Goal: Information Seeking & Learning: Learn about a topic

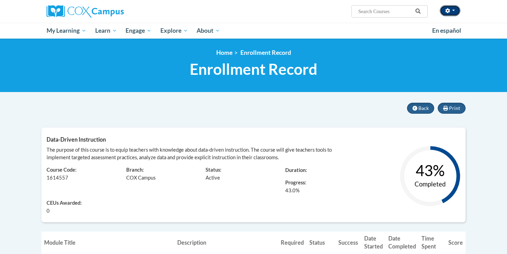
click at [453, 11] on span "button" at bounding box center [453, 10] width 3 height 1
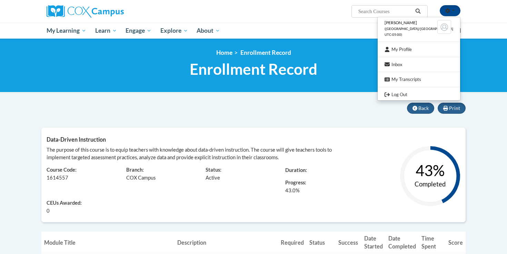
click at [213, 206] on div "Learner: Renee Zitzke Course Code: 1614557 Branch: COX Campus Status: Active Du…" at bounding box center [200, 187] width 318 height 53
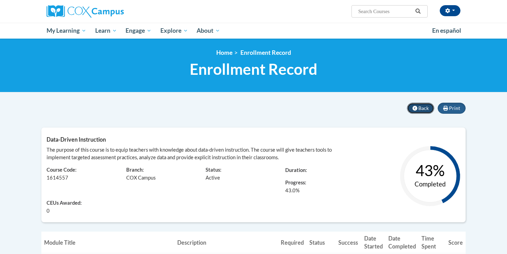
click at [416, 106] on icon at bounding box center [414, 108] width 5 height 5
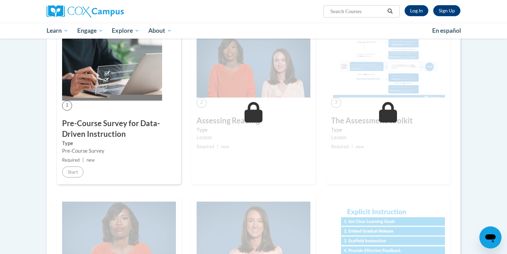
scroll to position [2, 0]
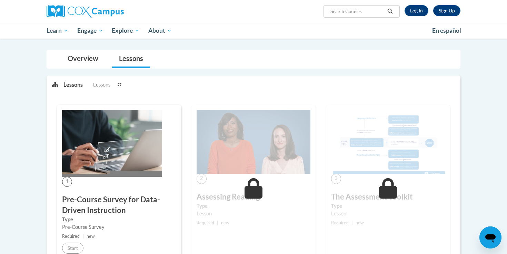
scroll to position [12, 0]
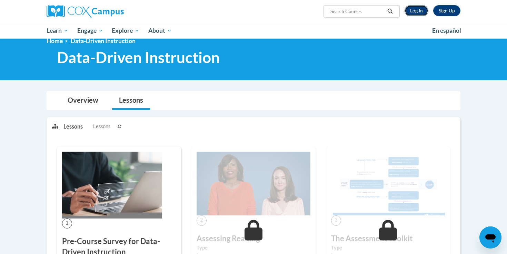
click at [413, 7] on link "Log In" at bounding box center [416, 10] width 24 height 11
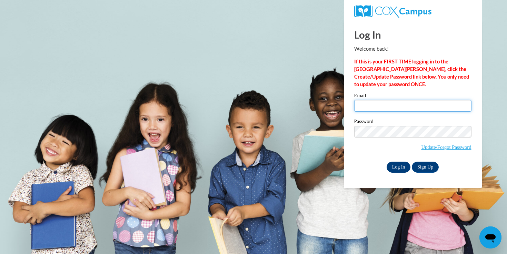
type input "rzitzke@waukesha.k12.wi.us"
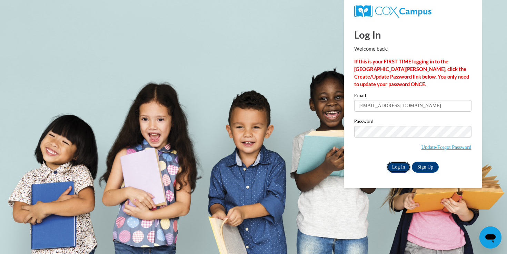
click at [402, 164] on input "Log In" at bounding box center [398, 167] width 24 height 11
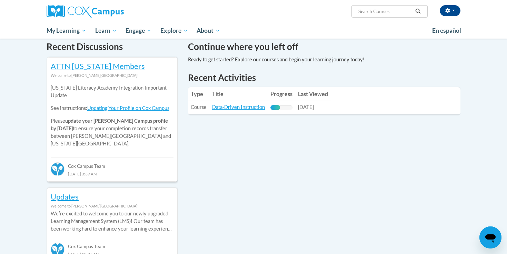
scroll to position [215, 0]
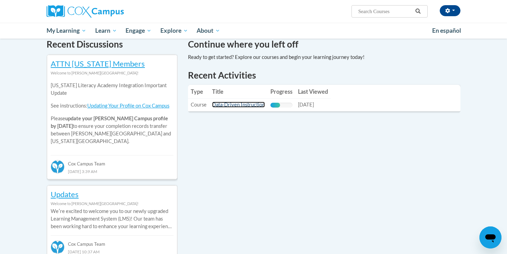
click at [235, 107] on link "Data-Driven Instruction" at bounding box center [238, 105] width 53 height 6
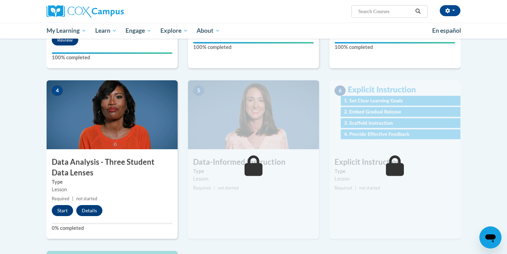
scroll to position [271, 0]
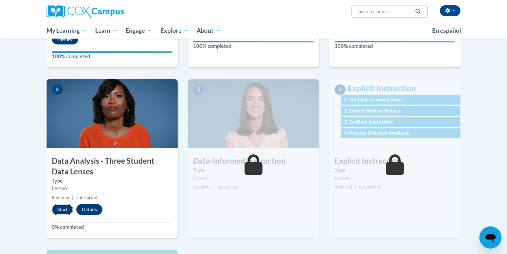
click at [65, 209] on button "Start" at bounding box center [62, 209] width 21 height 11
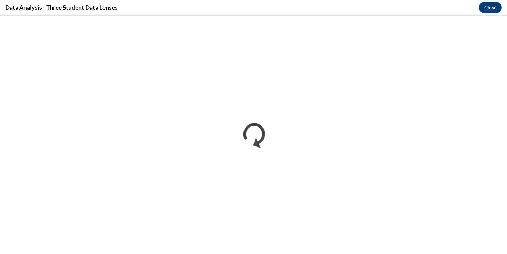
scroll to position [0, 0]
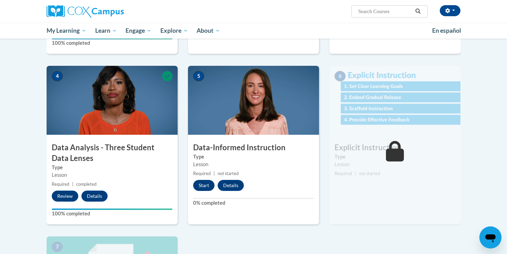
scroll to position [259, 0]
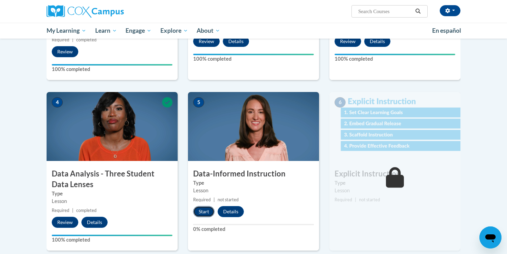
click at [205, 212] on button "Start" at bounding box center [203, 211] width 21 height 11
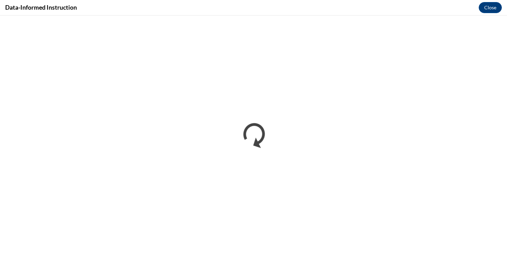
scroll to position [0, 0]
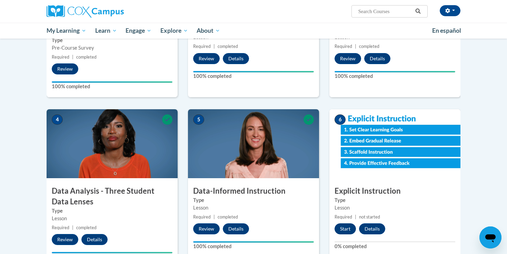
scroll to position [240, 0]
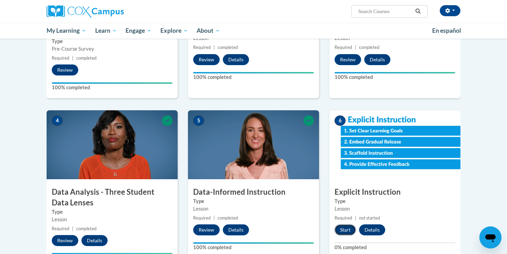
click at [348, 231] on button "Start" at bounding box center [344, 229] width 21 height 11
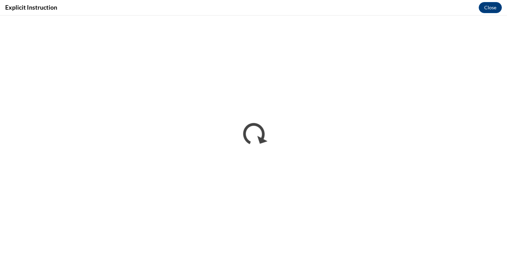
scroll to position [0, 0]
click at [491, 7] on button "Close" at bounding box center [490, 7] width 23 height 11
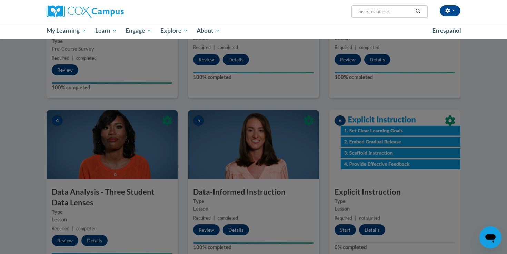
click at [344, 233] on div at bounding box center [253, 127] width 507 height 254
click at [345, 229] on div at bounding box center [253, 127] width 507 height 254
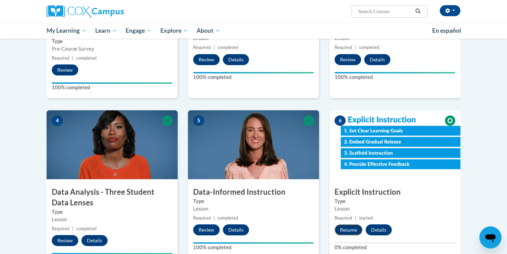
click at [349, 232] on button "Resume" at bounding box center [348, 229] width 28 height 11
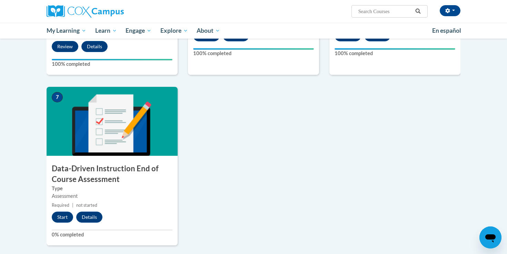
scroll to position [440, 0]
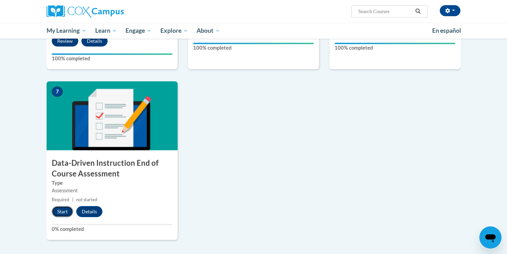
click at [59, 211] on button "Start" at bounding box center [62, 211] width 21 height 11
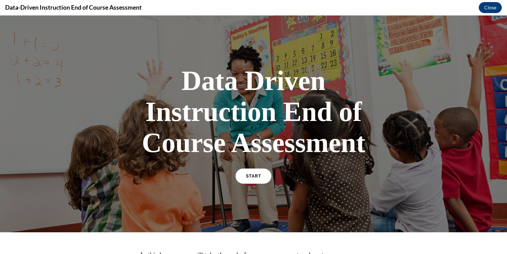
scroll to position [88, 0]
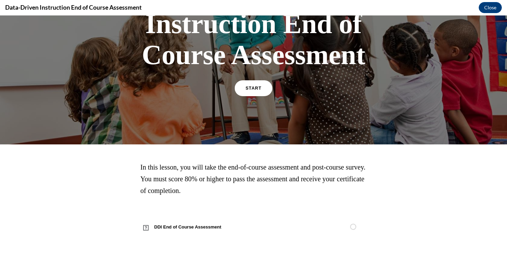
click at [253, 89] on span "START" at bounding box center [253, 88] width 16 height 5
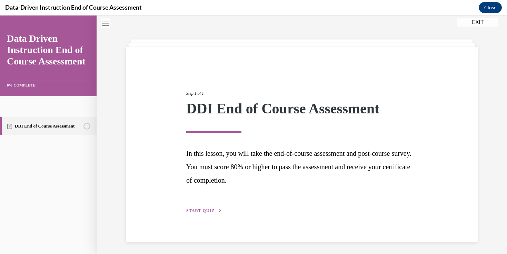
scroll to position [23, 0]
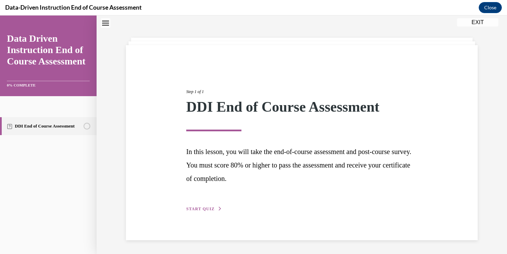
click at [197, 211] on span "START QUIZ" at bounding box center [200, 209] width 28 height 5
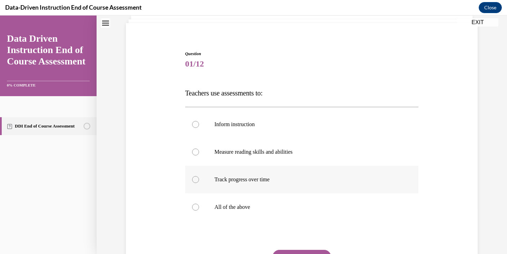
scroll to position [47, 0]
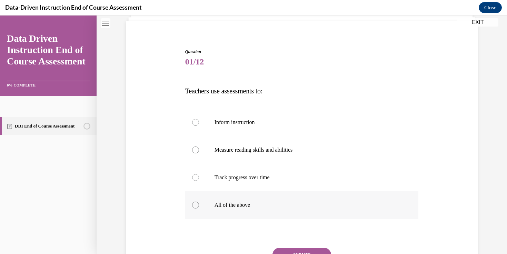
click at [207, 207] on label "All of the above" at bounding box center [301, 205] width 233 height 28
click at [199, 207] on input "All of the above" at bounding box center [195, 205] width 7 height 7
radio input "true"
click at [305, 250] on button "SUBMIT" at bounding box center [301, 255] width 59 height 14
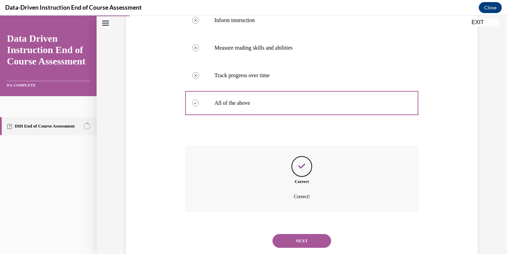
scroll to position [167, 0]
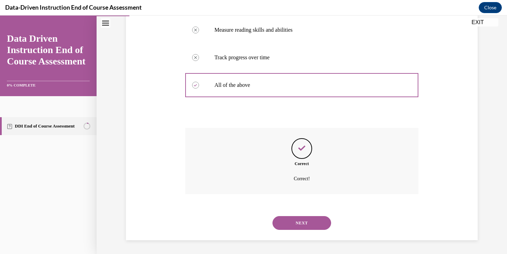
click at [303, 227] on button "NEXT" at bounding box center [301, 223] width 59 height 14
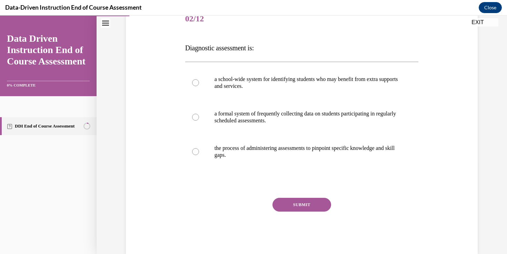
scroll to position [104, 0]
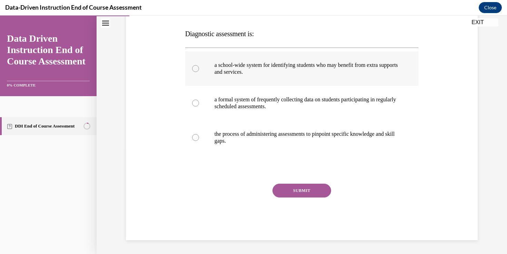
click at [207, 70] on label "a school-wide system for identifying students who may benefit from extra suppor…" at bounding box center [301, 68] width 233 height 34
click at [199, 70] on input "a school-wide system for identifying students who may benefit from extra suppor…" at bounding box center [195, 68] width 7 height 7
radio input "true"
click at [300, 188] on button "SUBMIT" at bounding box center [301, 191] width 59 height 14
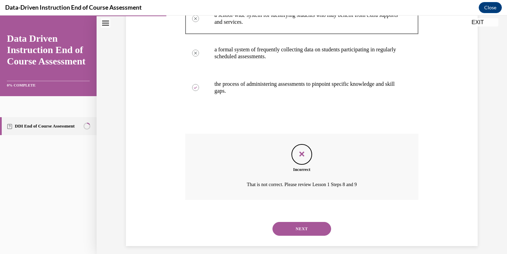
scroll to position [160, 0]
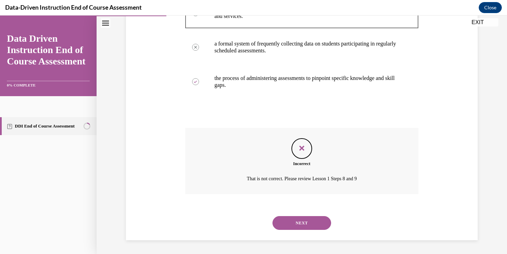
click at [300, 223] on button "NEXT" at bounding box center [301, 223] width 59 height 14
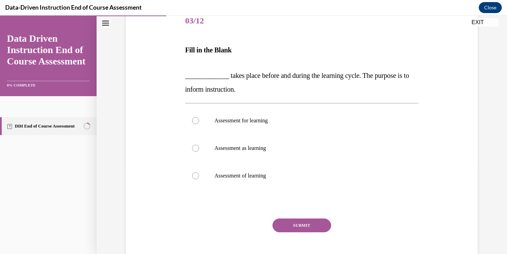
scroll to position [89, 0]
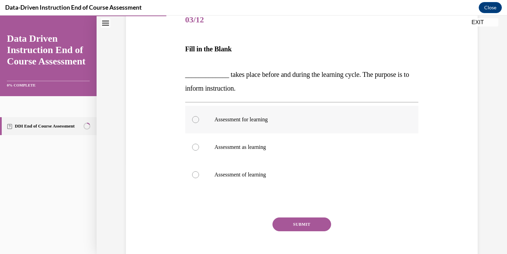
click at [229, 119] on p "Assessment for learning" at bounding box center [307, 119] width 187 height 7
click at [199, 119] on input "Assessment for learning" at bounding box center [195, 119] width 7 height 7
radio input "true"
click at [312, 225] on button "SUBMIT" at bounding box center [301, 225] width 59 height 14
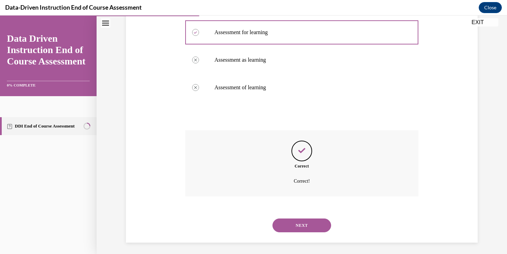
scroll to position [179, 0]
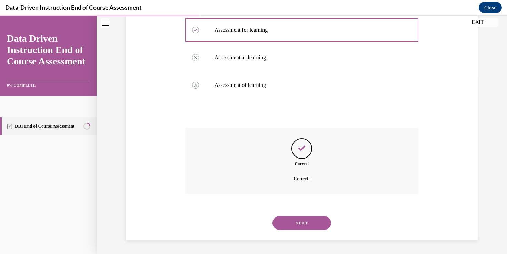
click at [311, 224] on button "NEXT" at bounding box center [301, 223] width 59 height 14
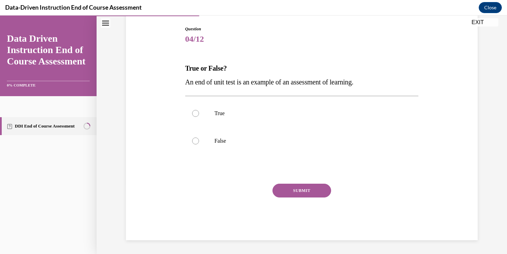
scroll to position [70, 0]
click at [205, 113] on label "True" at bounding box center [301, 114] width 233 height 28
click at [199, 113] on input "True" at bounding box center [195, 113] width 7 height 7
radio input "true"
click at [302, 182] on div "Question 04/12 True or False? An end of unit test is an example of an assessmen…" at bounding box center [301, 133] width 233 height 214
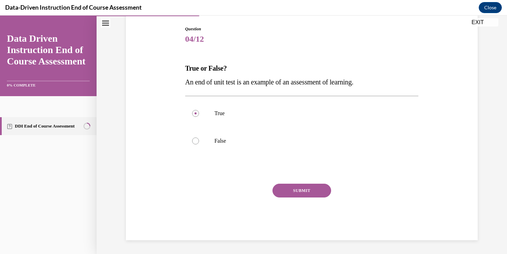
click at [300, 190] on button "SUBMIT" at bounding box center [301, 191] width 59 height 14
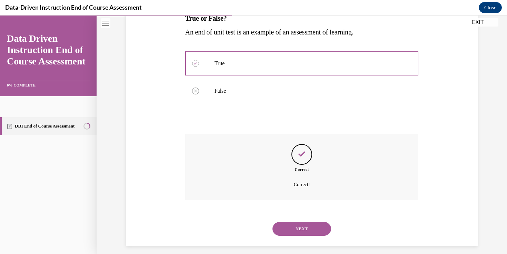
scroll to position [126, 0]
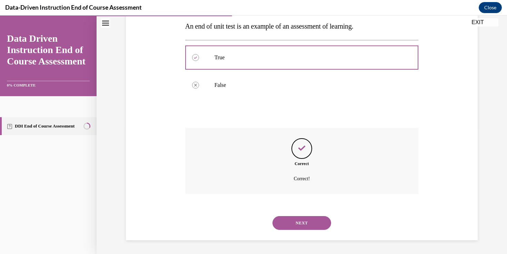
click at [310, 223] on button "NEXT" at bounding box center [301, 223] width 59 height 14
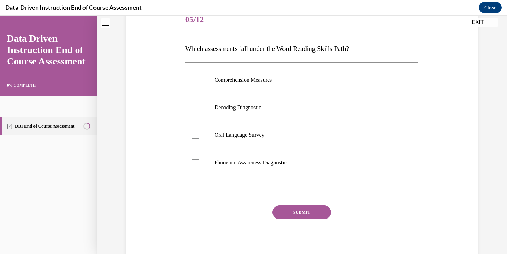
scroll to position [81, 0]
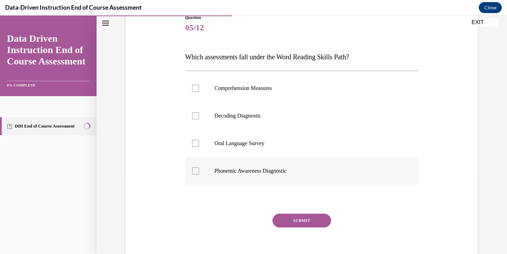
click at [197, 171] on div at bounding box center [195, 171] width 7 height 7
click at [197, 171] on input "Phonemic Awareness Diagnostic" at bounding box center [195, 171] width 7 height 7
checkbox input "true"
click at [307, 216] on button "SUBMIT" at bounding box center [301, 221] width 59 height 14
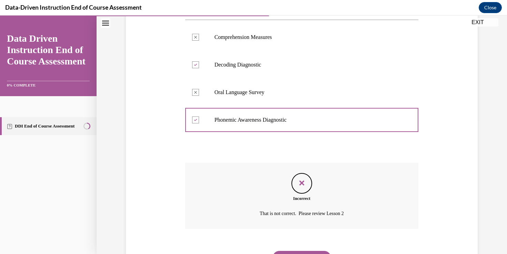
scroll to position [167, 0]
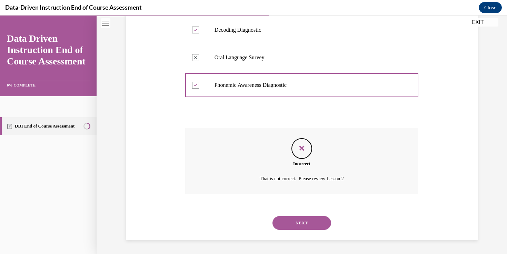
click at [306, 220] on button "NEXT" at bounding box center [301, 223] width 59 height 14
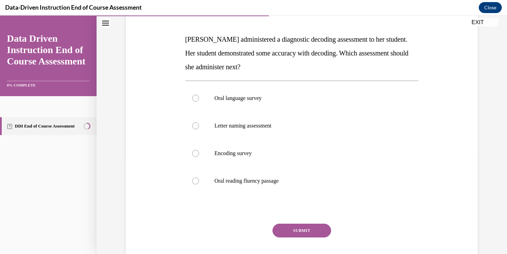
scroll to position [98, 0]
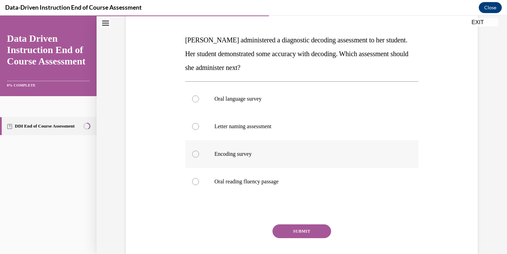
click at [211, 157] on label "Encoding survey" at bounding box center [301, 154] width 233 height 28
click at [199, 157] on input "Encoding survey" at bounding box center [195, 154] width 7 height 7
radio input "true"
click at [288, 227] on button "SUBMIT" at bounding box center [301, 231] width 59 height 14
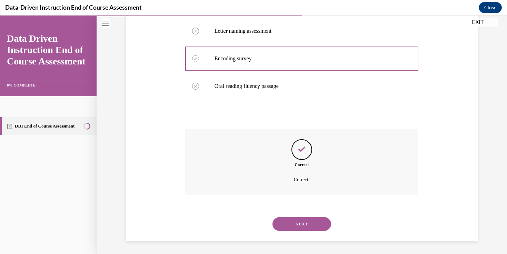
scroll to position [195, 0]
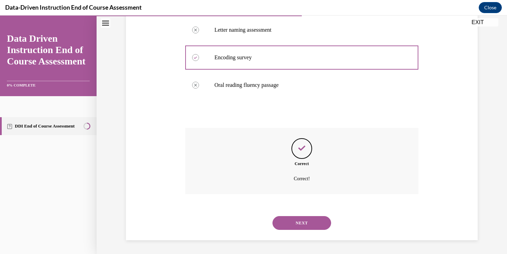
click at [309, 221] on button "NEXT" at bounding box center [301, 223] width 59 height 14
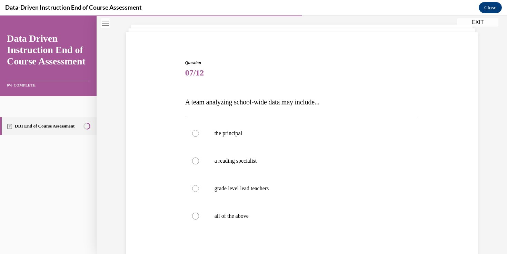
scroll to position [88, 0]
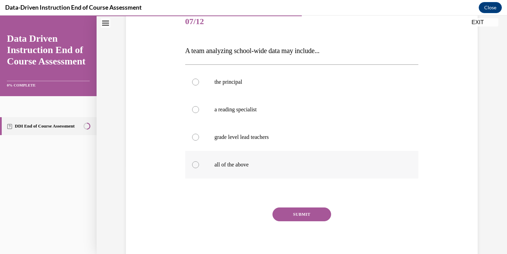
click at [212, 168] on label "all of the above" at bounding box center [301, 165] width 233 height 28
click at [199, 168] on input "all of the above" at bounding box center [195, 164] width 7 height 7
radio input "true"
click at [302, 214] on button "SUBMIT" at bounding box center [301, 215] width 59 height 14
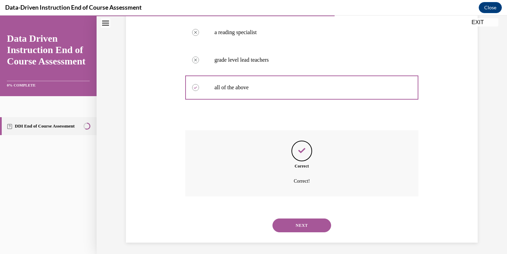
scroll to position [167, 0]
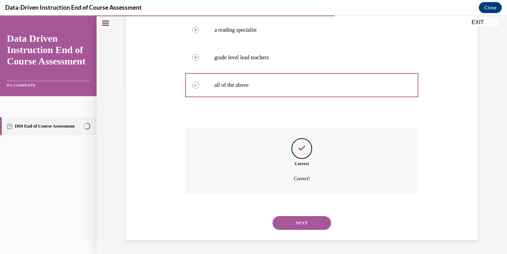
click at [304, 225] on button "NEXT" at bounding box center [301, 223] width 59 height 14
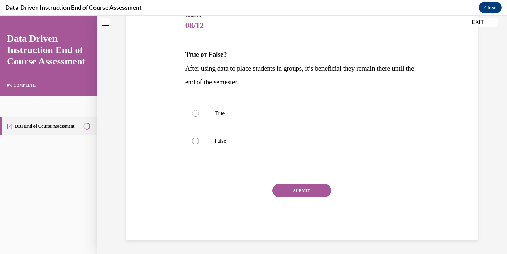
scroll to position [77, 0]
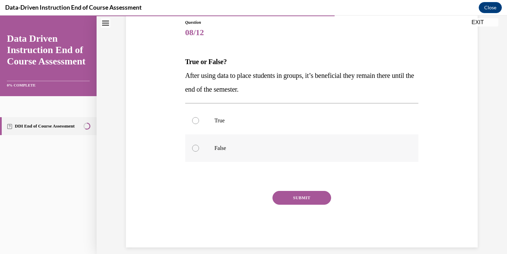
click at [220, 150] on p "False" at bounding box center [307, 148] width 187 height 7
click at [199, 150] on input "False" at bounding box center [195, 148] width 7 height 7
radio input "true"
click at [310, 198] on button "SUBMIT" at bounding box center [301, 198] width 59 height 14
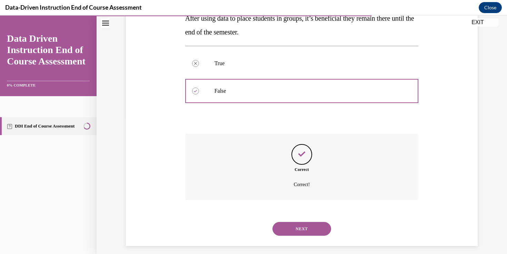
scroll to position [140, 0]
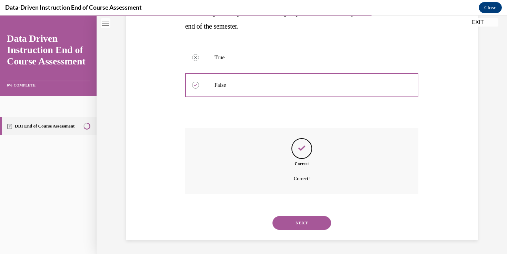
click at [303, 221] on button "NEXT" at bounding box center [301, 223] width 59 height 14
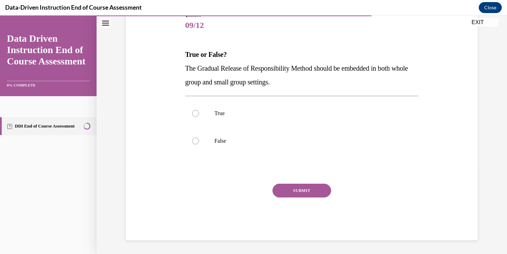
scroll to position [77, 0]
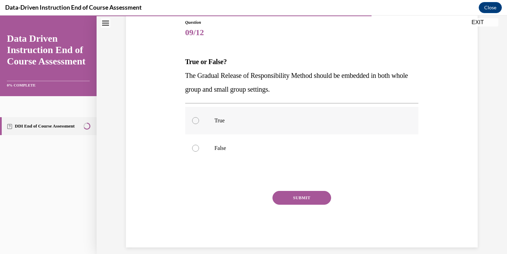
click at [215, 116] on label "True" at bounding box center [301, 121] width 233 height 28
click at [199, 117] on input "True" at bounding box center [195, 120] width 7 height 7
radio input "true"
click at [294, 197] on button "SUBMIT" at bounding box center [301, 198] width 59 height 14
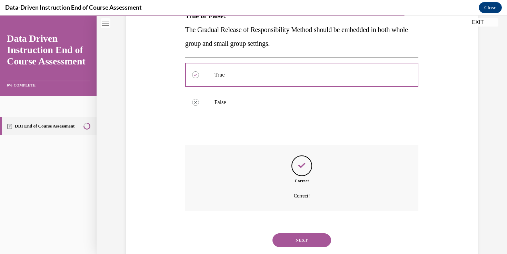
scroll to position [140, 0]
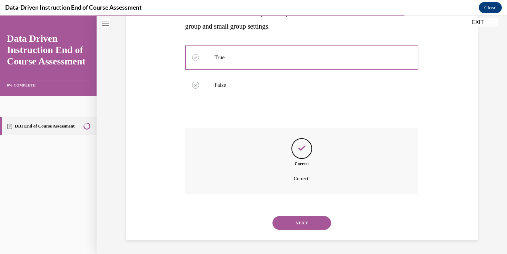
click at [302, 218] on button "NEXT" at bounding box center [301, 223] width 59 height 14
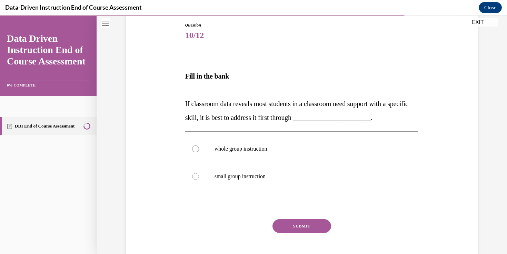
scroll to position [109, 0]
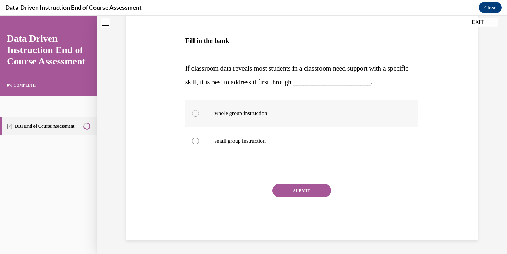
click at [203, 117] on label "whole group instruction" at bounding box center [301, 114] width 233 height 28
click at [199, 117] on input "whole group instruction" at bounding box center [195, 113] width 7 height 7
radio input "true"
click at [297, 194] on button "SUBMIT" at bounding box center [301, 191] width 59 height 14
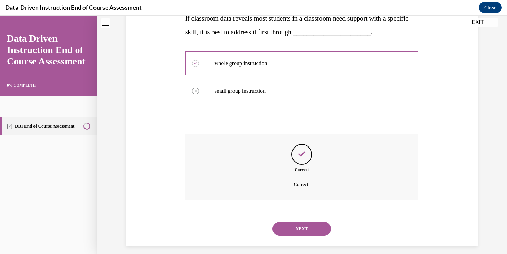
scroll to position [165, 0]
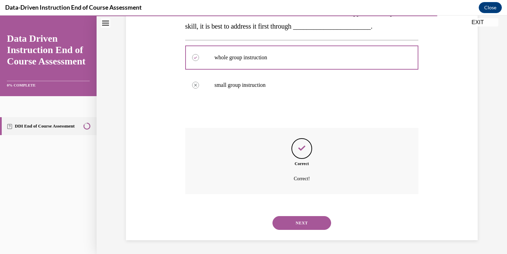
click at [302, 224] on button "NEXT" at bounding box center [301, 223] width 59 height 14
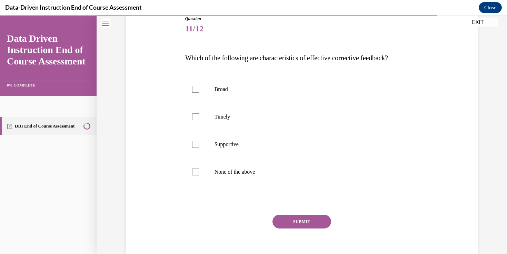
scroll to position [79, 0]
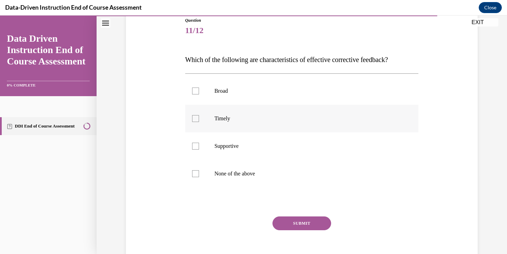
click at [223, 127] on label "Timely" at bounding box center [301, 119] width 233 height 28
click at [199, 122] on input "Timely" at bounding box center [195, 118] width 7 height 7
checkbox input "true"
click at [212, 152] on label "Supportive" at bounding box center [301, 146] width 233 height 28
click at [199, 150] on input "Supportive" at bounding box center [195, 146] width 7 height 7
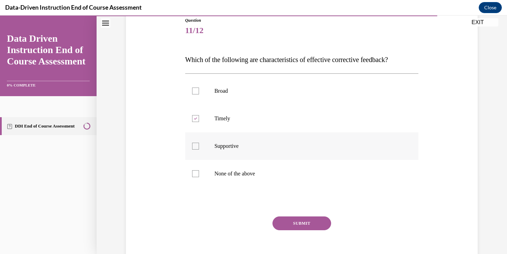
checkbox input "true"
click at [302, 219] on button "SUBMIT" at bounding box center [301, 224] width 59 height 14
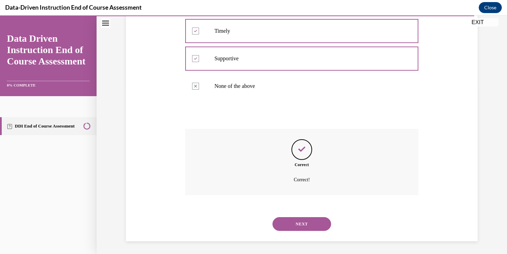
scroll to position [167, 0]
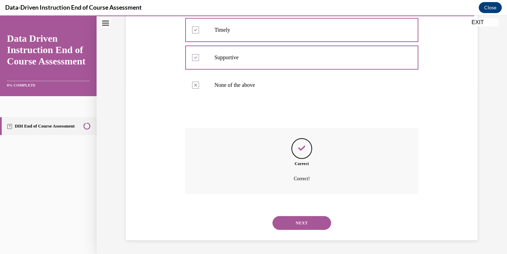
click at [320, 222] on button "NEXT" at bounding box center [301, 223] width 59 height 14
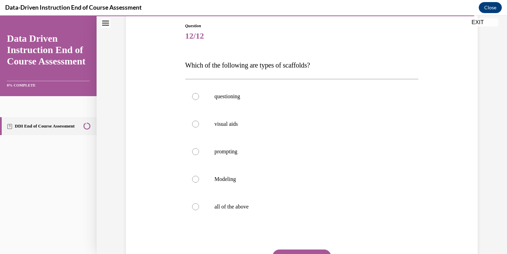
scroll to position [83, 0]
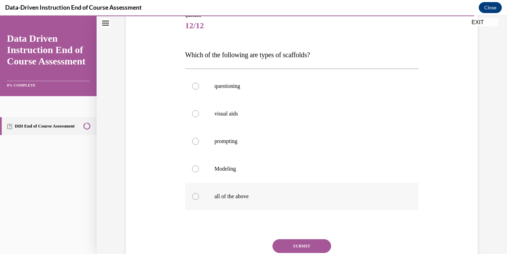
click at [221, 199] on p "all of the above" at bounding box center [307, 196] width 187 height 7
click at [199, 199] on input "all of the above" at bounding box center [195, 196] width 7 height 7
radio input "true"
click at [312, 248] on button "SUBMIT" at bounding box center [301, 246] width 59 height 14
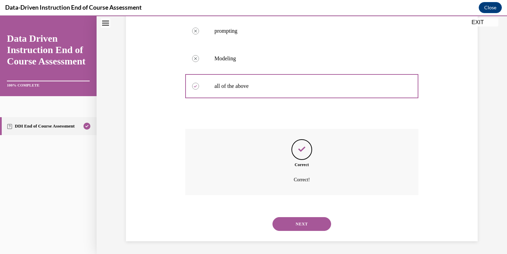
scroll to position [195, 0]
click at [319, 218] on button "NEXT" at bounding box center [301, 223] width 59 height 14
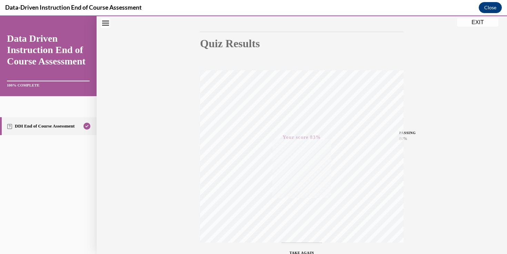
scroll to position [115, 0]
click at [467, 26] on button "EXIT" at bounding box center [477, 22] width 41 height 8
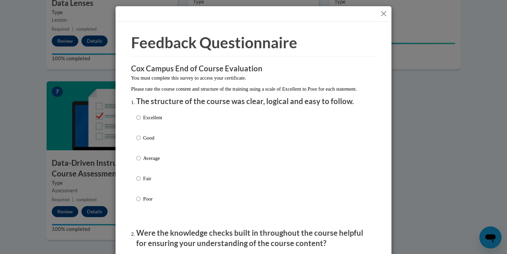
click at [145, 119] on div "Excellent Good Average Fair Poor" at bounding box center [149, 163] width 26 height 107
click at [142, 126] on label "Excellent" at bounding box center [149, 123] width 26 height 19
click at [141, 121] on input "Excellent" at bounding box center [138, 118] width 4 height 8
radio input "true"
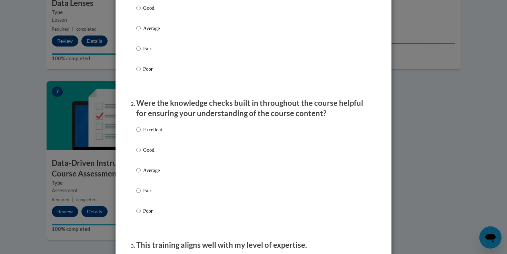
scroll to position [133, 0]
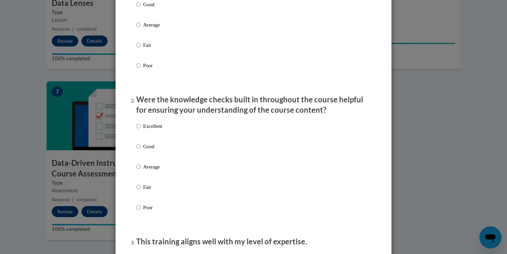
click at [149, 149] on div "Excellent Good Average Fair Poor" at bounding box center [149, 172] width 26 height 107
click at [143, 150] on p "Good" at bounding box center [152, 147] width 19 height 8
click at [141, 150] on input "Good" at bounding box center [138, 147] width 4 height 8
radio input "true"
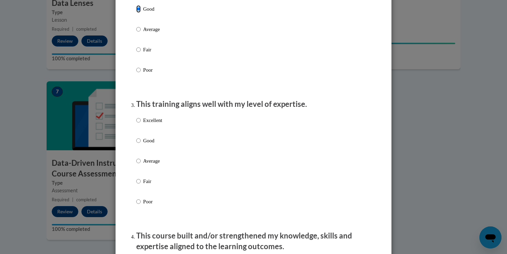
scroll to position [297, 0]
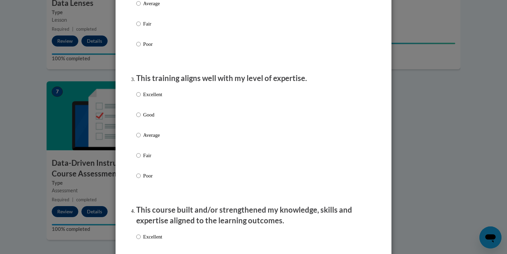
click at [156, 119] on p "Good" at bounding box center [152, 115] width 19 height 8
click at [141, 119] on input "Good" at bounding box center [138, 115] width 4 height 8
radio input "true"
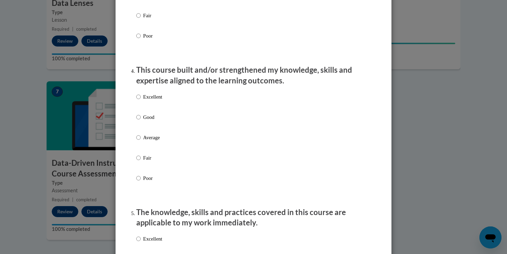
scroll to position [442, 0]
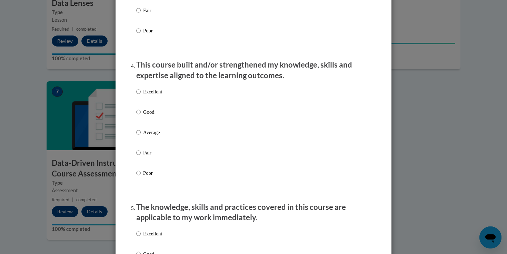
click at [143, 96] on p "Excellent" at bounding box center [152, 92] width 19 height 8
click at [141, 96] on input "Excellent" at bounding box center [138, 92] width 4 height 8
radio input "true"
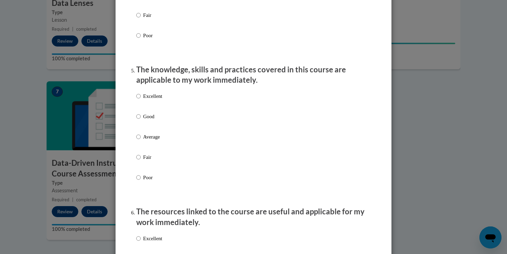
scroll to position [581, 0]
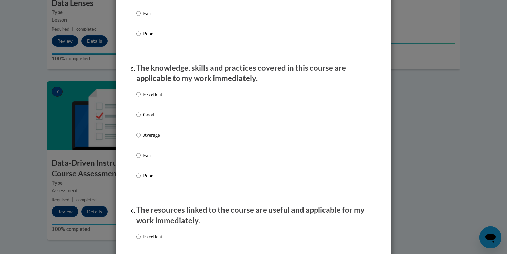
click at [152, 98] on p "Excellent" at bounding box center [152, 95] width 19 height 8
click at [141, 98] on input "Excellent" at bounding box center [138, 95] width 4 height 8
radio input "true"
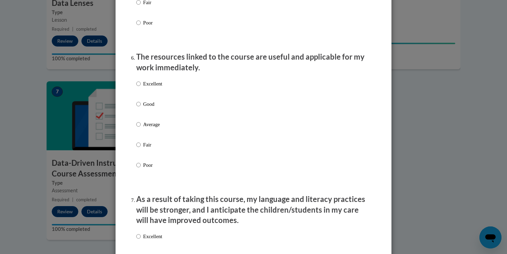
scroll to position [740, 0]
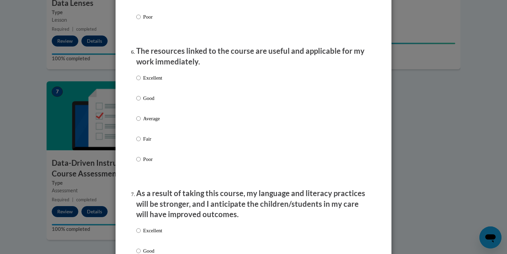
click at [148, 82] on p "Excellent" at bounding box center [152, 78] width 19 height 8
click at [141, 82] on input "Excellent" at bounding box center [138, 78] width 4 height 8
radio input "true"
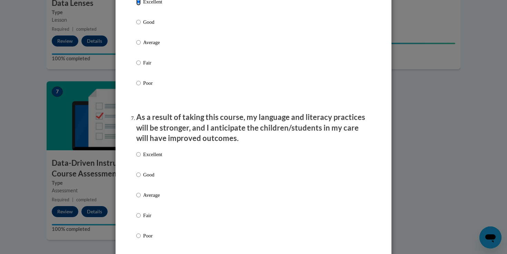
scroll to position [866, 0]
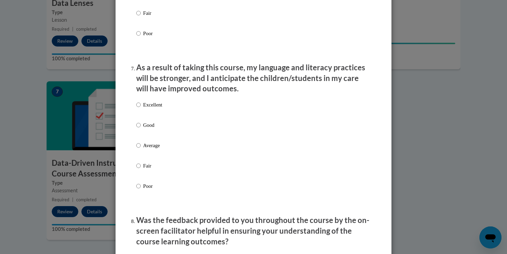
click at [149, 116] on label "Excellent" at bounding box center [149, 110] width 26 height 19
click at [141, 109] on input "Excellent" at bounding box center [138, 105] width 4 height 8
radio input "true"
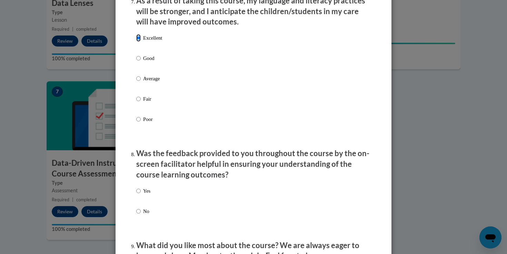
scroll to position [985, 0]
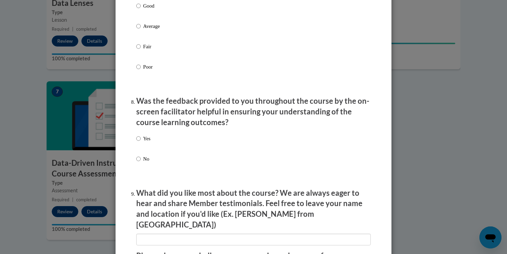
click at [148, 142] on p "Yes" at bounding box center [146, 139] width 7 height 8
click at [141, 142] on input "Yes" at bounding box center [138, 139] width 4 height 8
radio input "true"
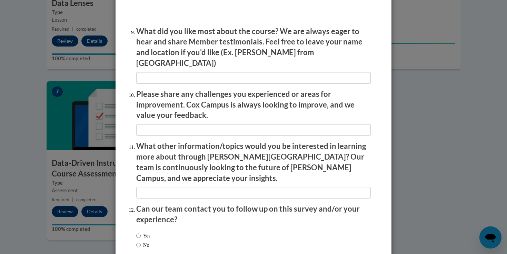
scroll to position [1180, 0]
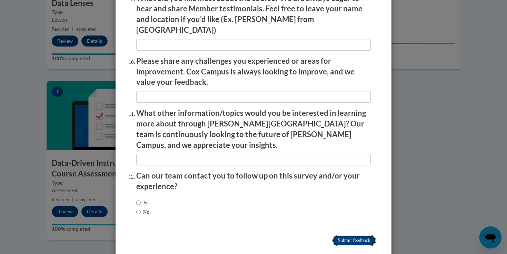
click at [344, 235] on input "Submit feedback" at bounding box center [353, 240] width 43 height 11
